Goal: Information Seeking & Learning: Learn about a topic

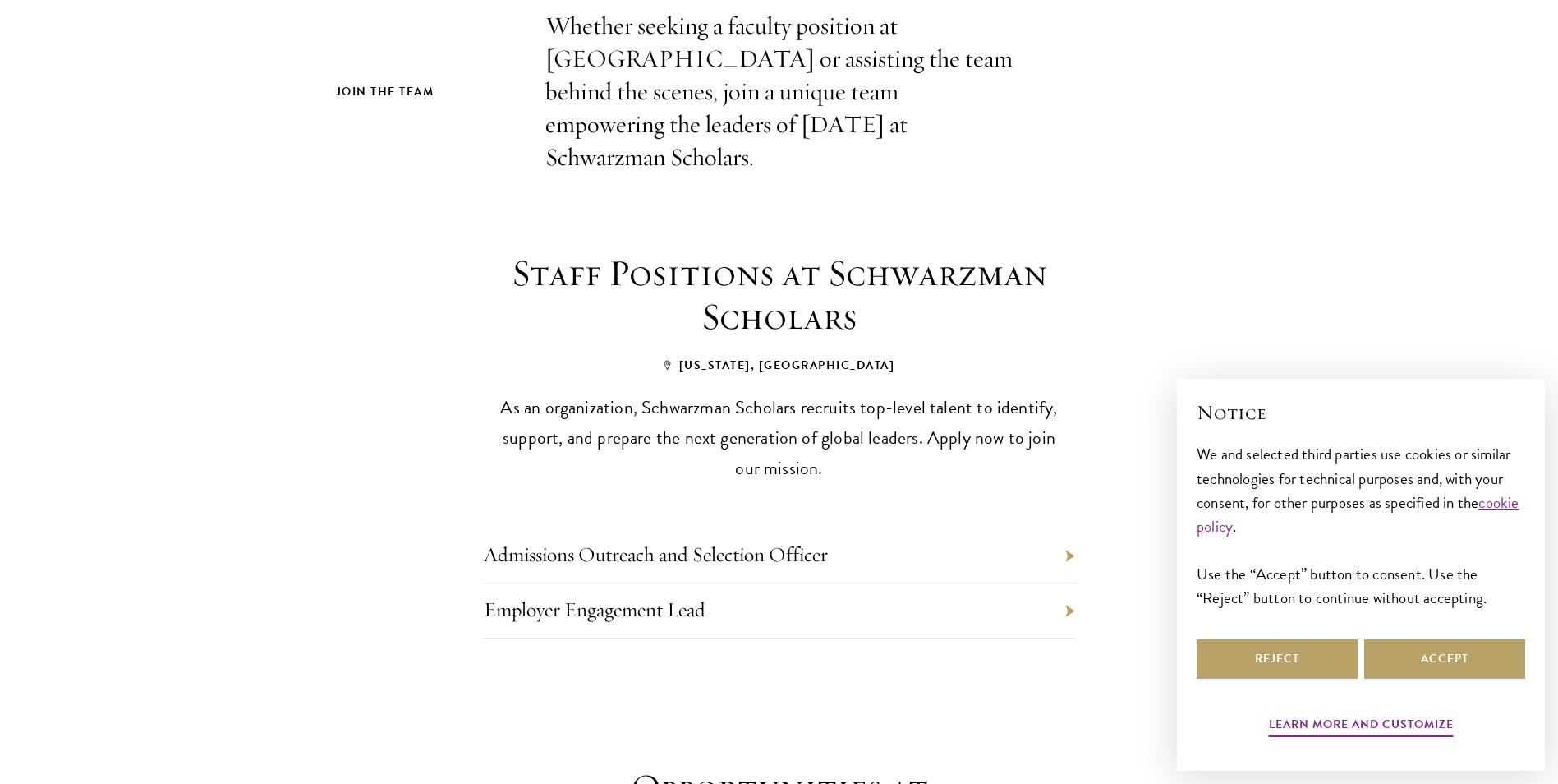
scroll to position [657, 0]
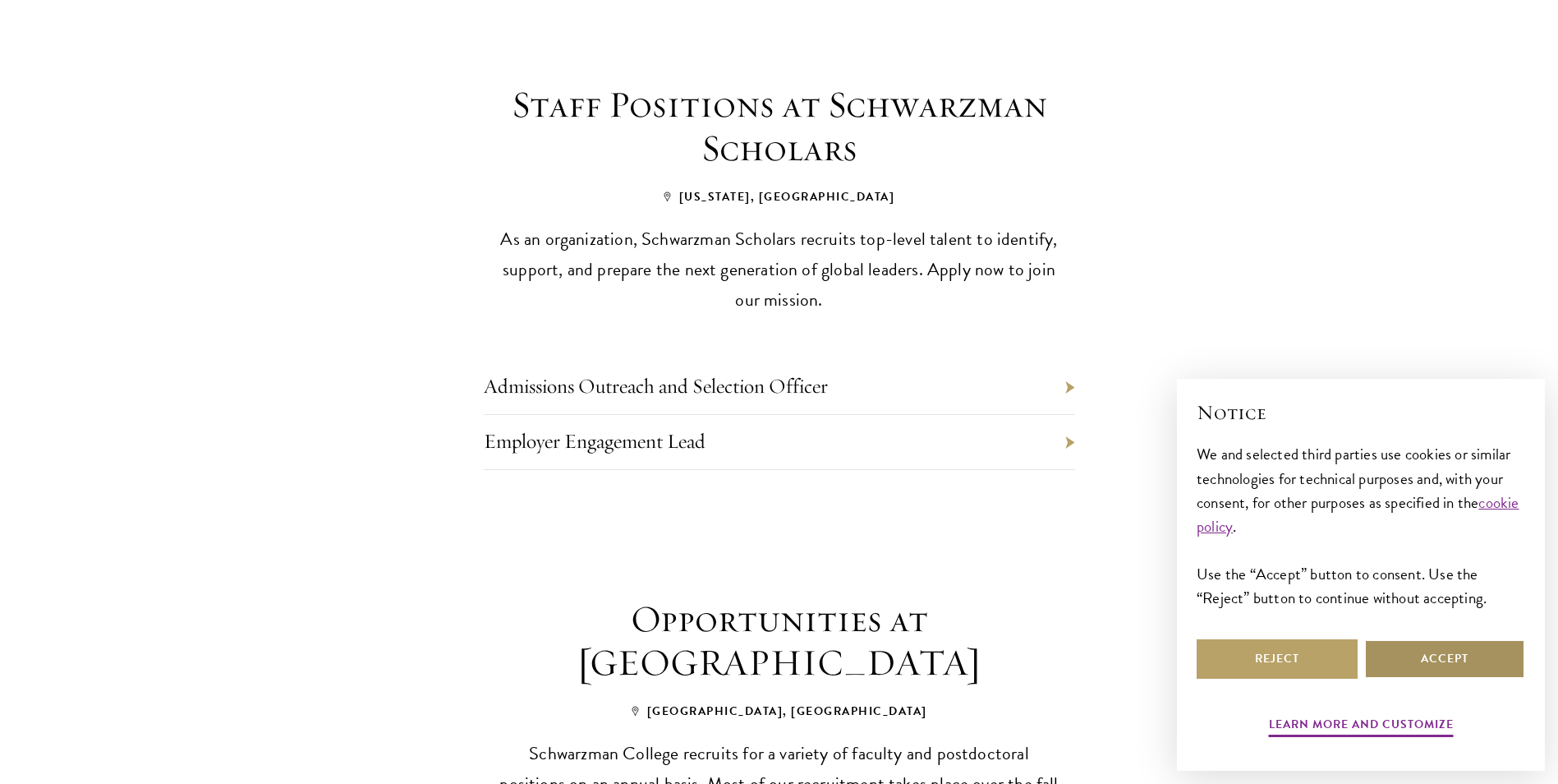
drag, startPoint x: 1445, startPoint y: 664, endPoint x: 1420, endPoint y: 661, distance: 25.2
click at [1445, 663] on button "Accept" at bounding box center [1445, 659] width 161 height 40
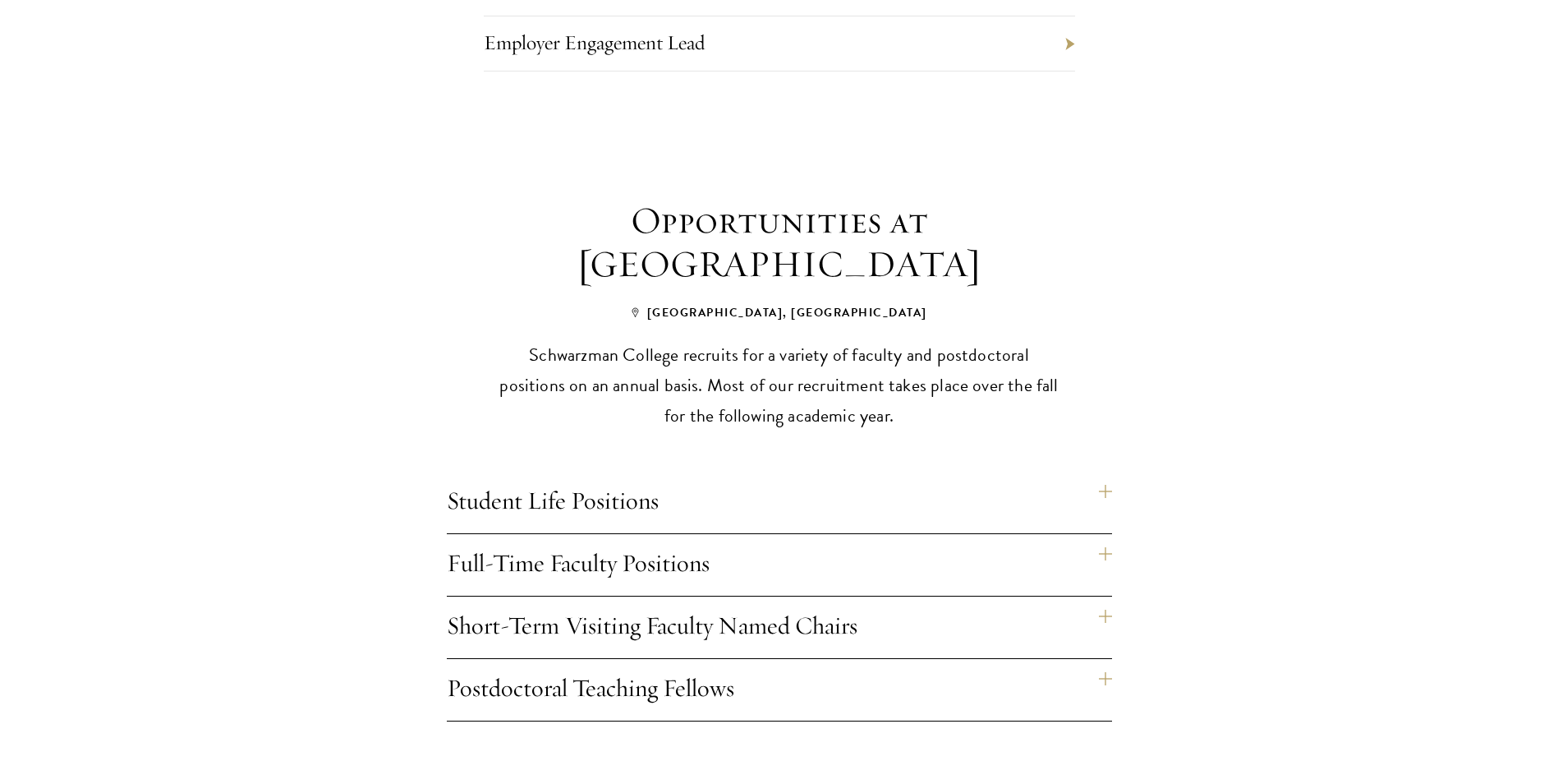
scroll to position [1068, 0]
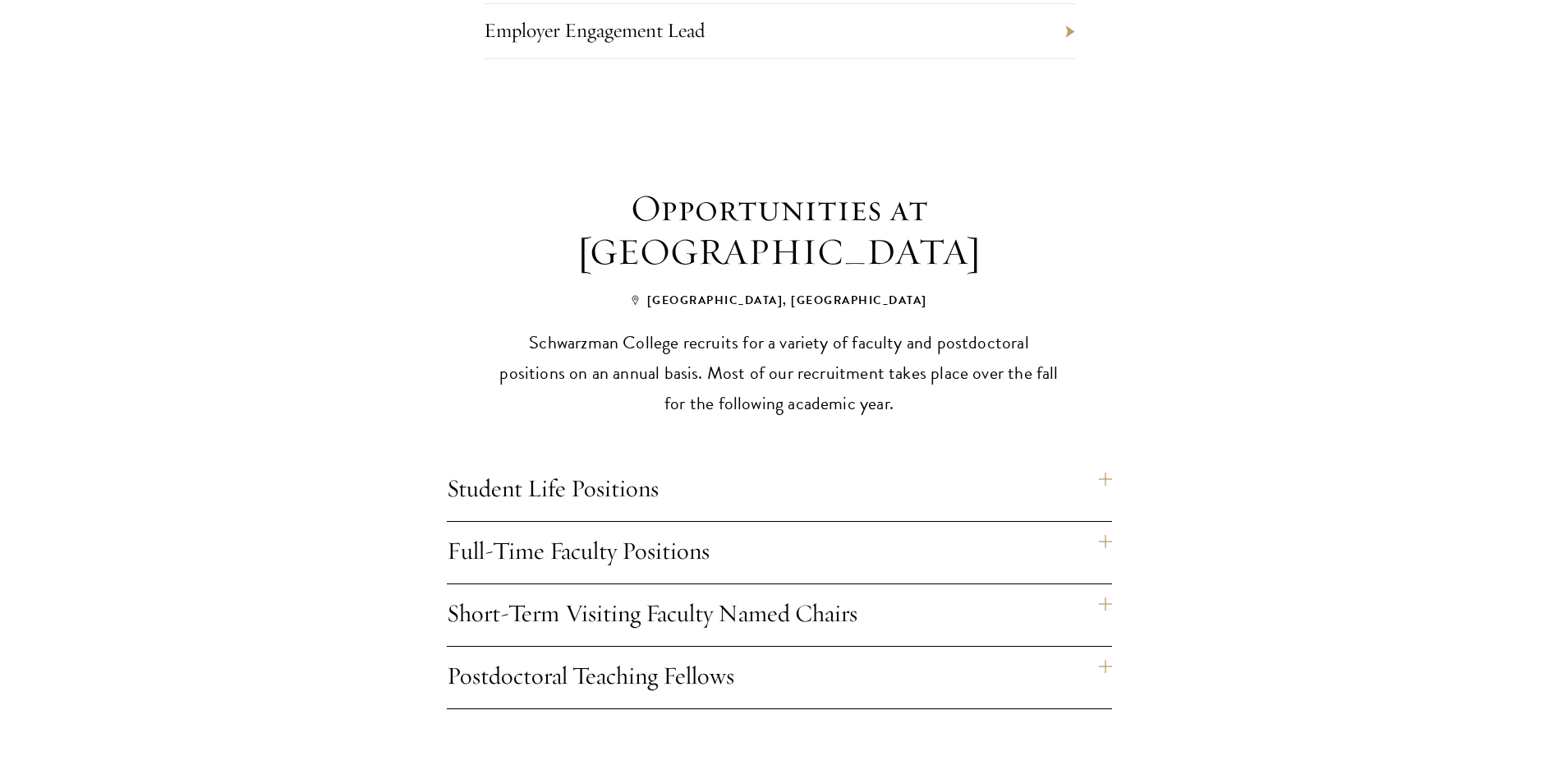
click at [1112, 570] on div "Opportunities at [GEOGRAPHIC_DATA] [GEOGRAPHIC_DATA], [GEOGRAPHIC_DATA] recruit…" at bounding box center [779, 447] width 887 height 523
click at [1104, 584] on h4 "Short-Term Visiting Faculty Named Chairs" at bounding box center [779, 615] width 666 height 62
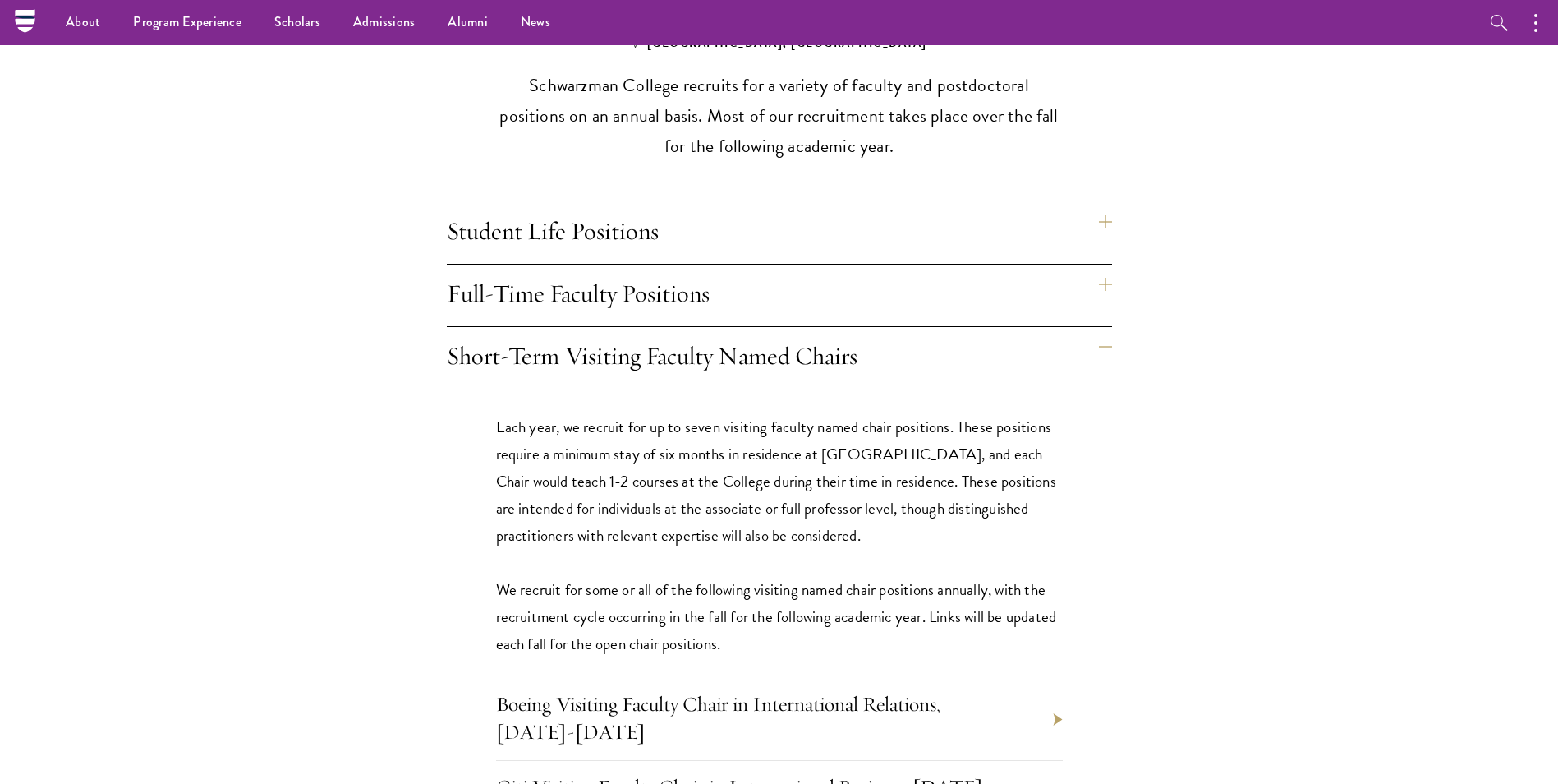
scroll to position [1150, 0]
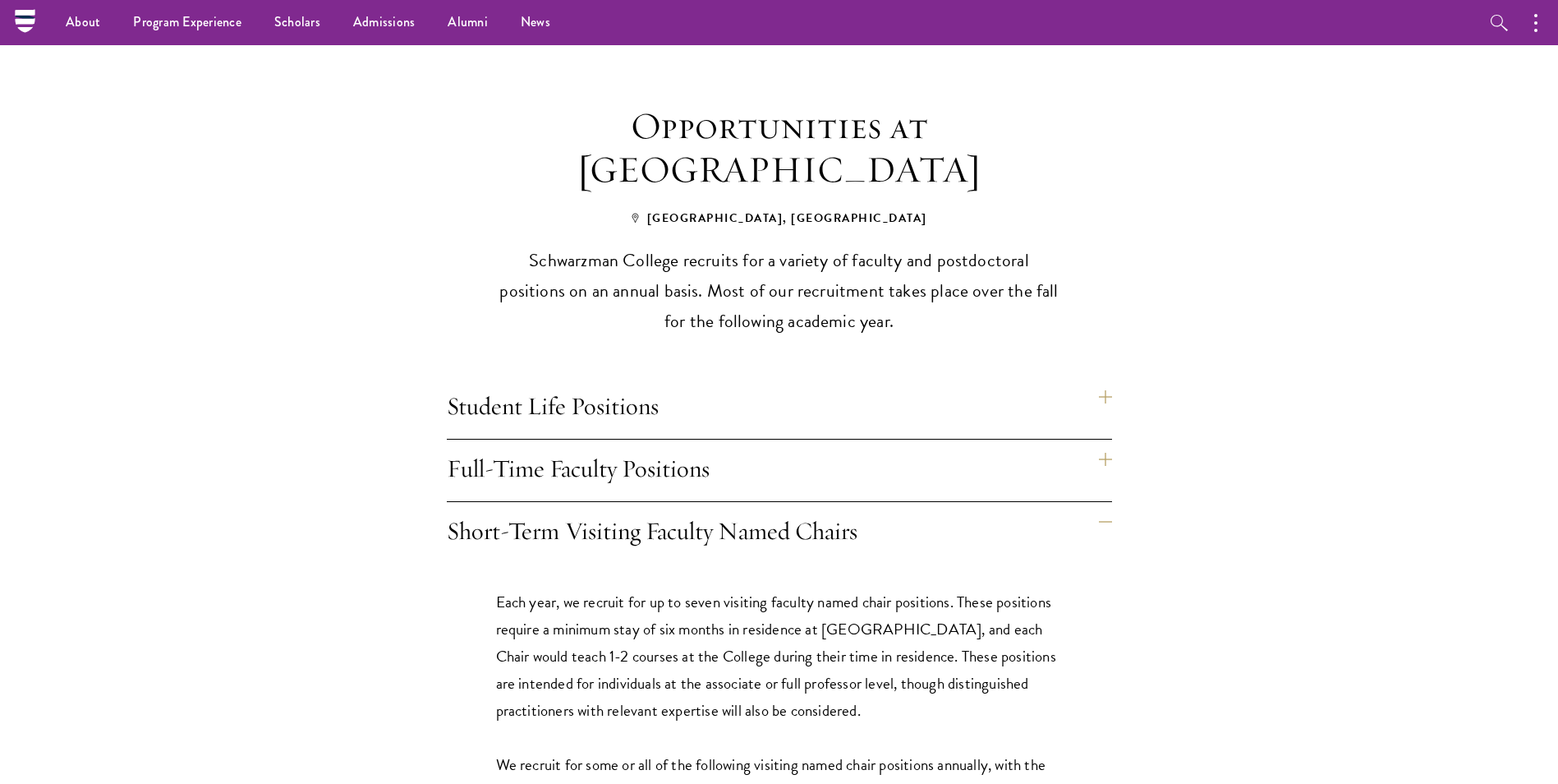
click at [1100, 440] on h4 "Full-Time Faculty Positions" at bounding box center [779, 470] width 666 height 62
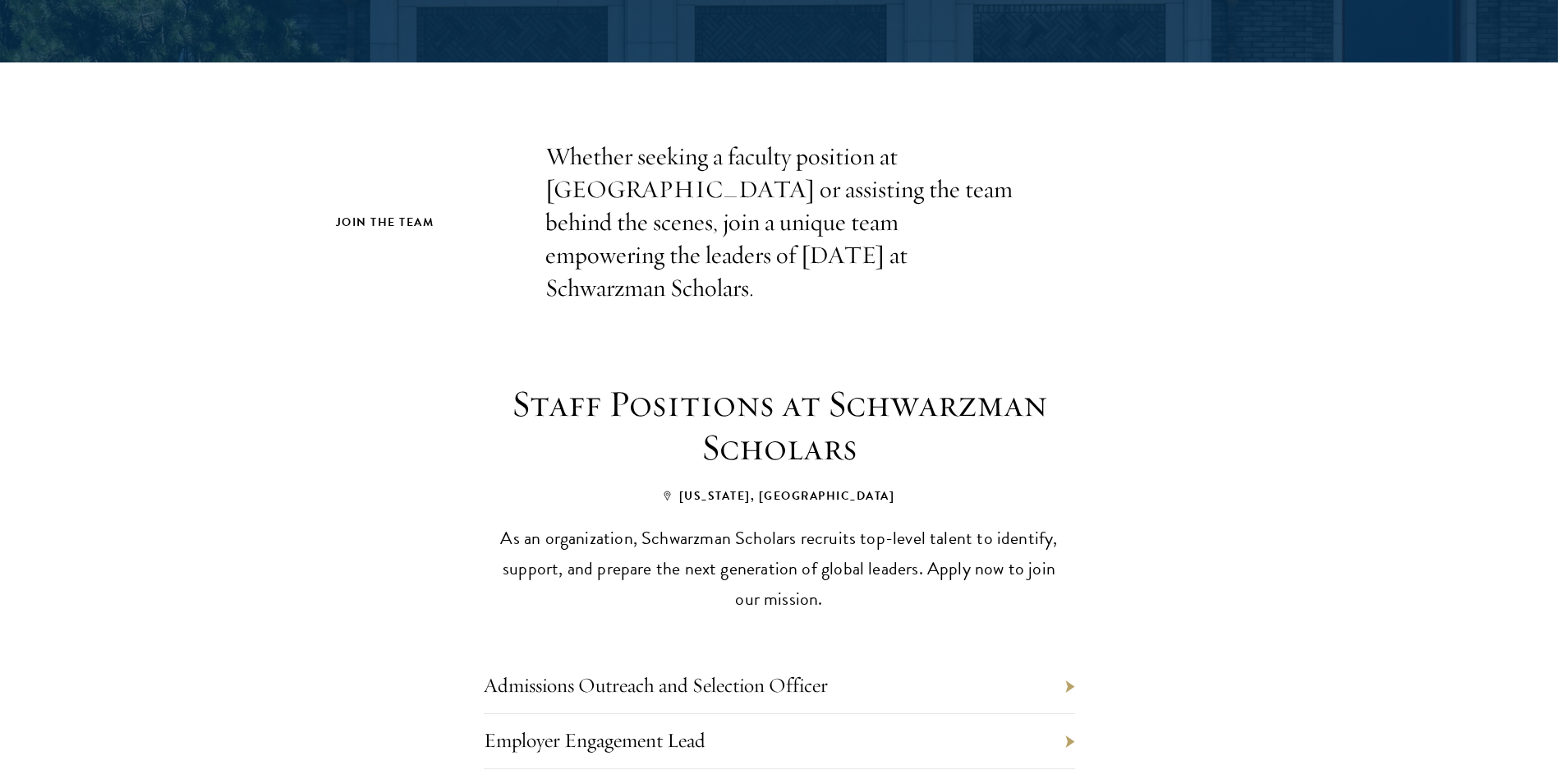
scroll to position [411, 0]
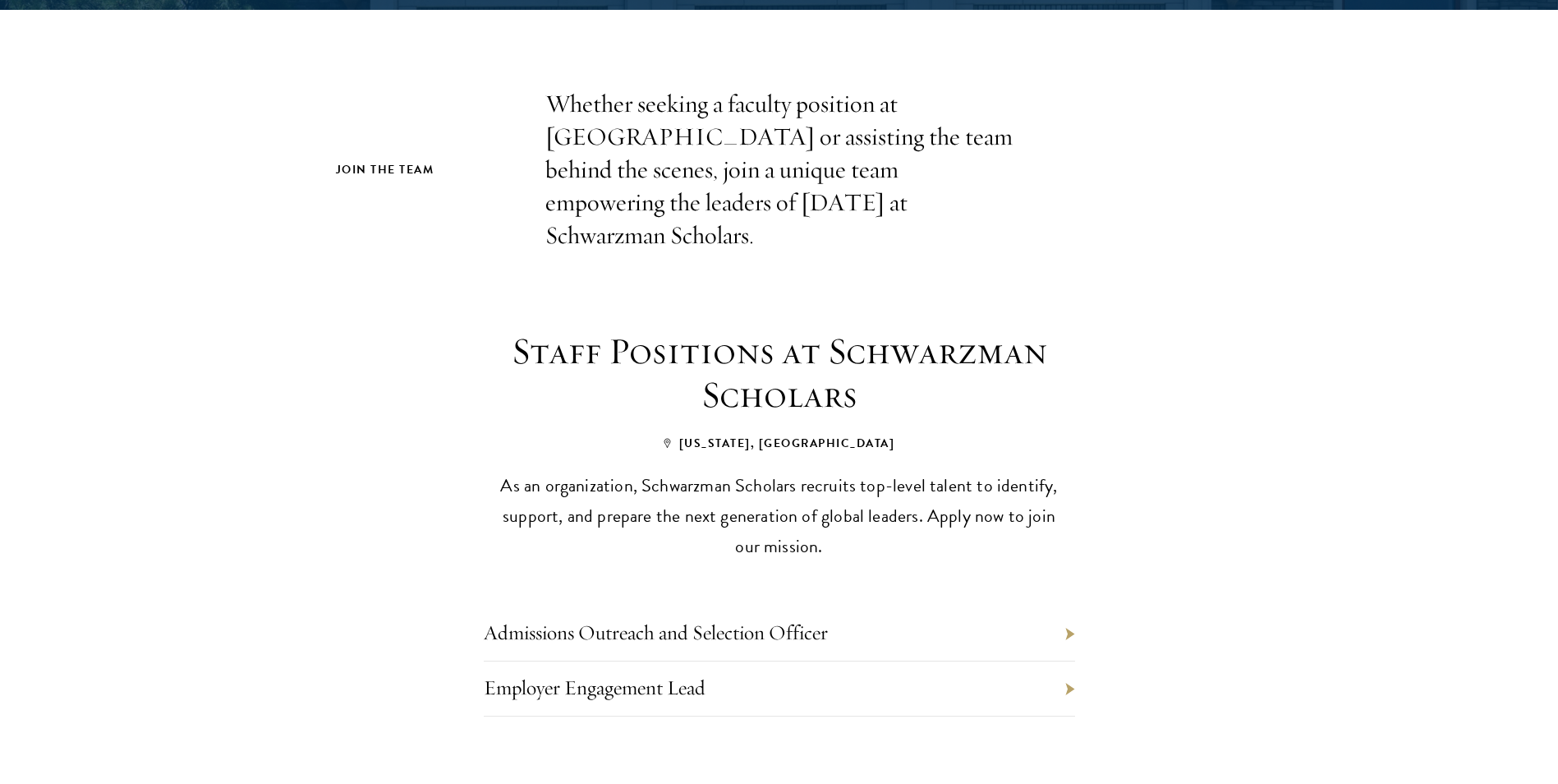
click at [1075, 601] on div "Admissions Outreach and Selection Officer Employer Engagement Lead" at bounding box center [780, 663] width 690 height 205
click at [844, 606] on li "Admissions Outreach and Selection Officer" at bounding box center [779, 633] width 591 height 55
click at [801, 619] on link "Admissions Outreach and Selection Officer" at bounding box center [656, 632] width 344 height 25
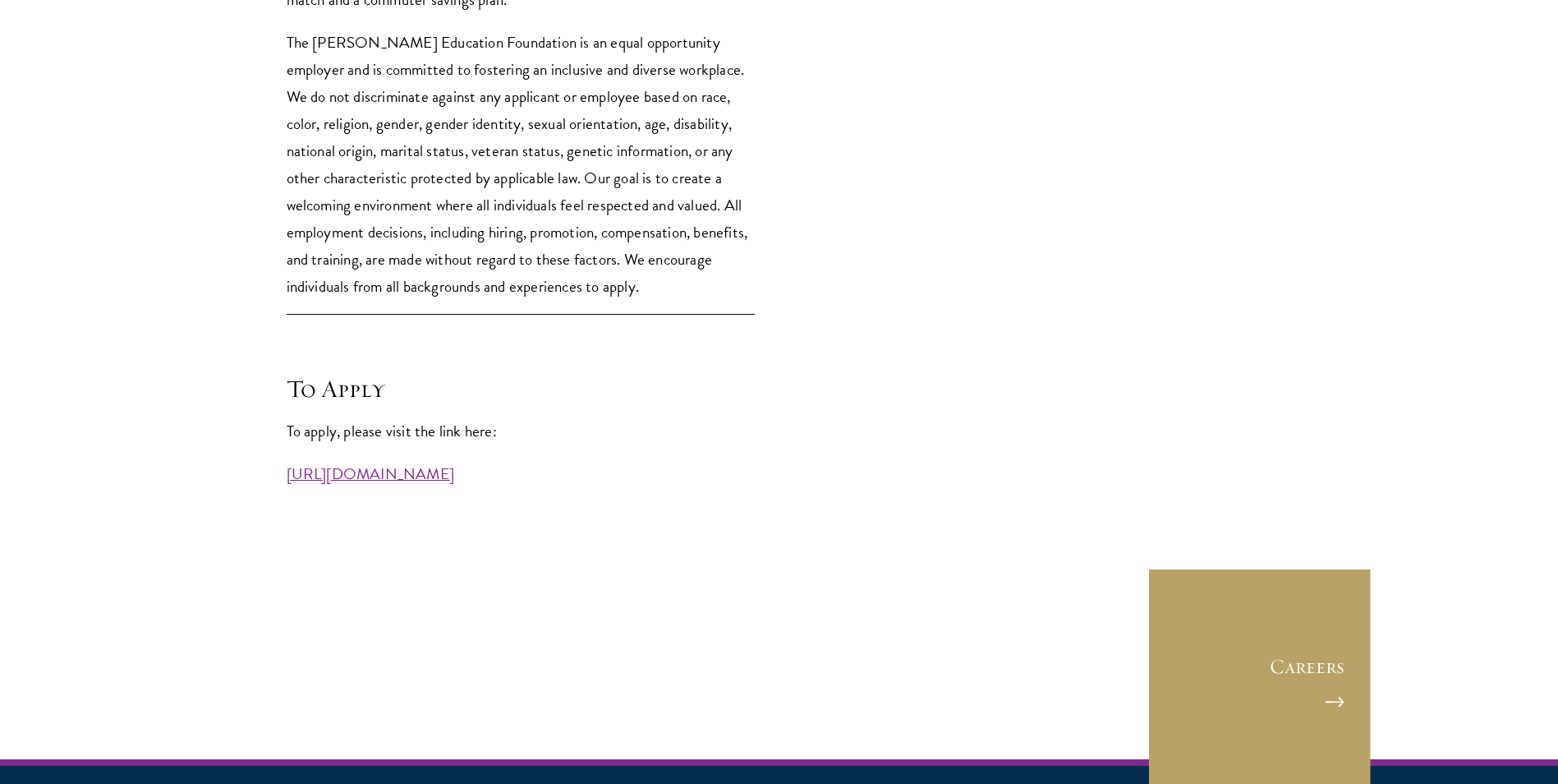
scroll to position [4271, 0]
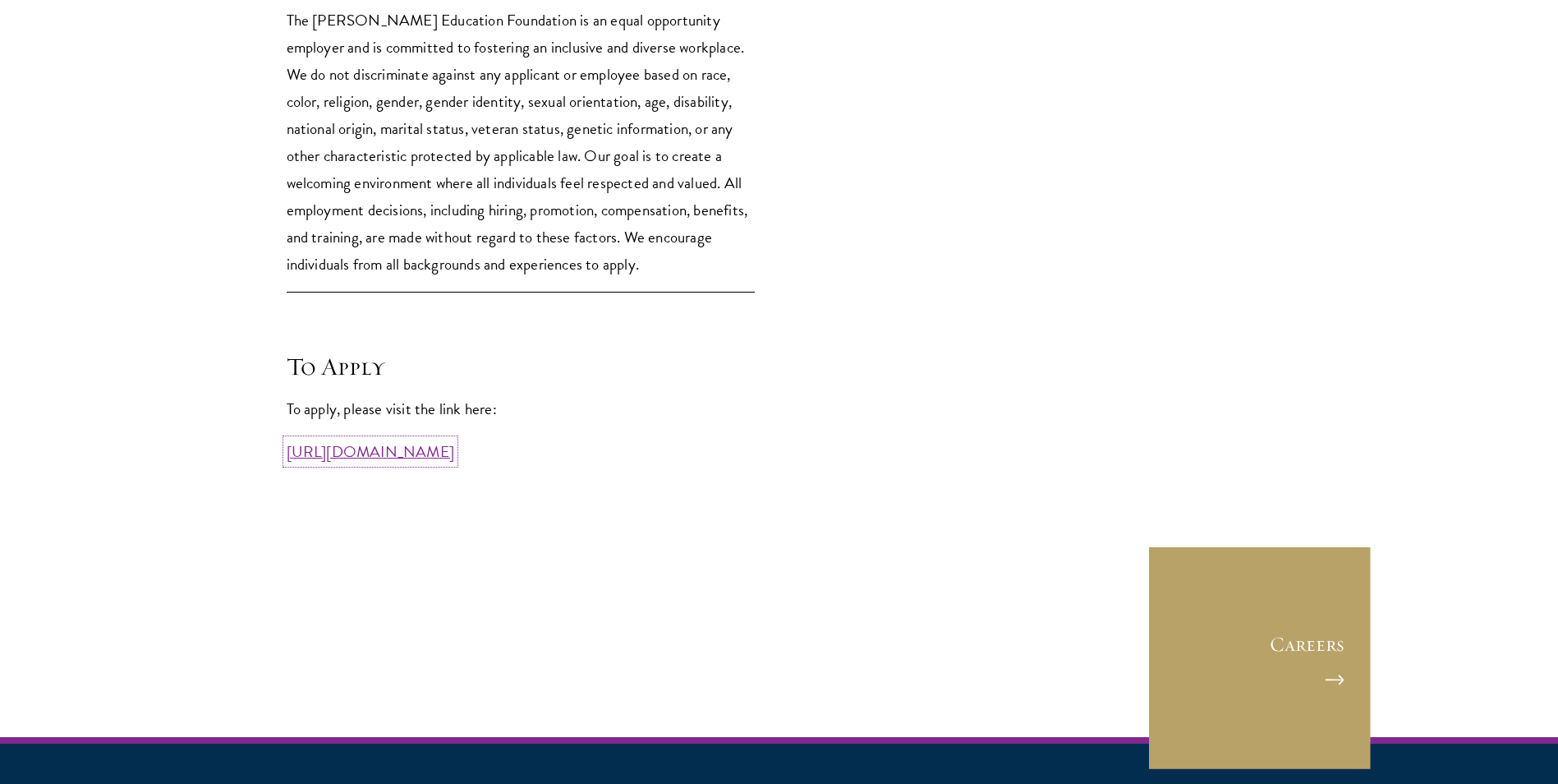
click at [455, 447] on link "https://workforcenow.adp.com/mascsr/default/mdf/recruitment/recruitment.html?ci…" at bounding box center [370, 452] width 168 height 24
